Goal: Navigation & Orientation: Find specific page/section

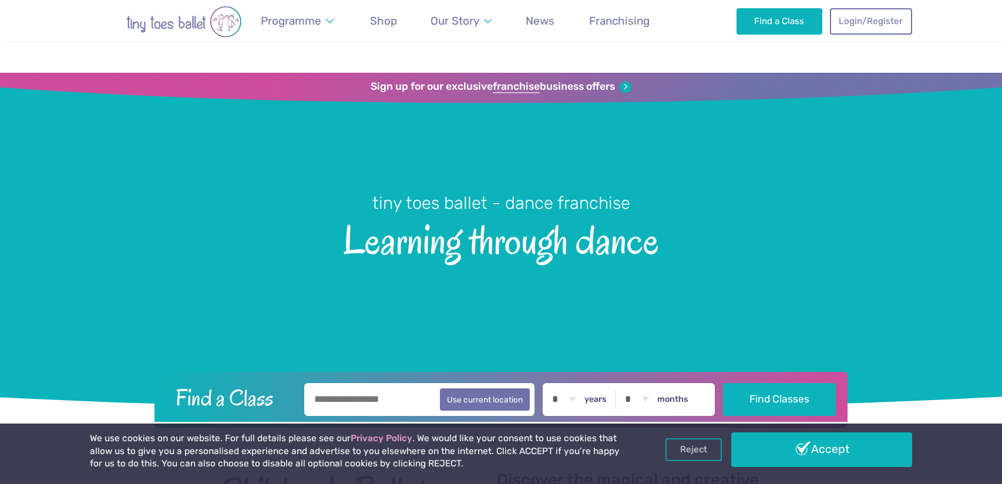
scroll to position [2777, 0]
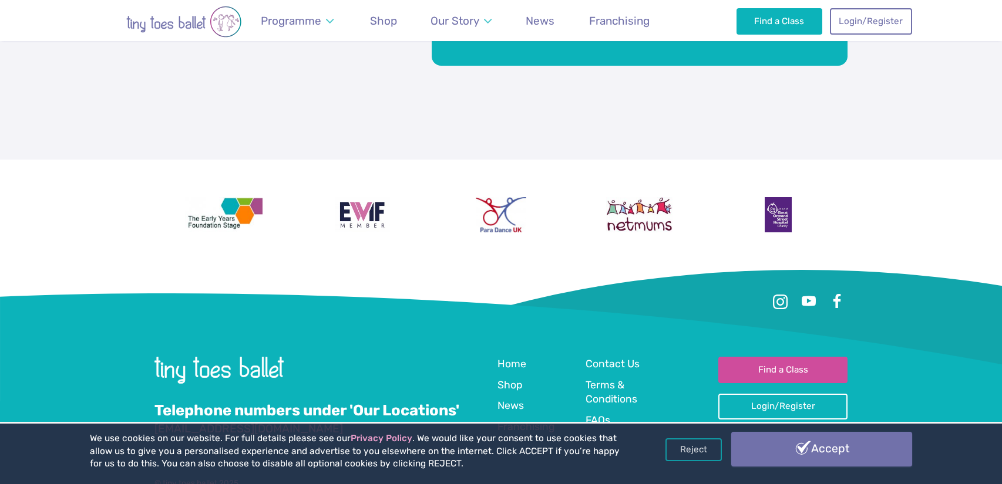
click at [861, 464] on link "Accept" at bounding box center [821, 449] width 181 height 34
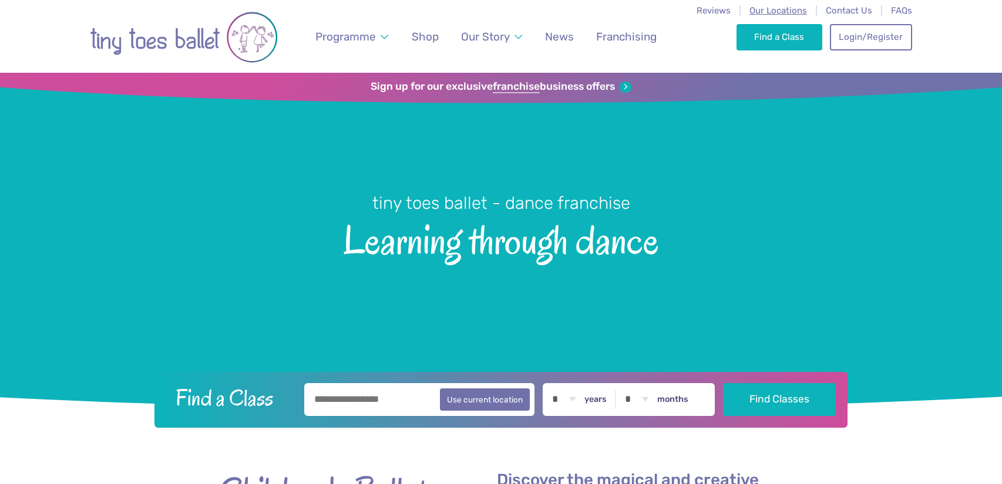
click at [780, 9] on span "Our Locations" at bounding box center [778, 10] width 58 height 11
